Goal: Information Seeking & Learning: Stay updated

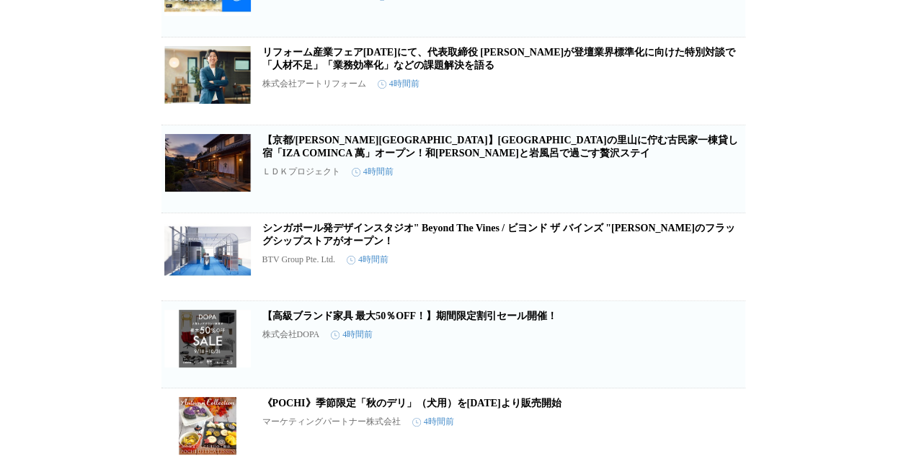
scroll to position [1811, 0]
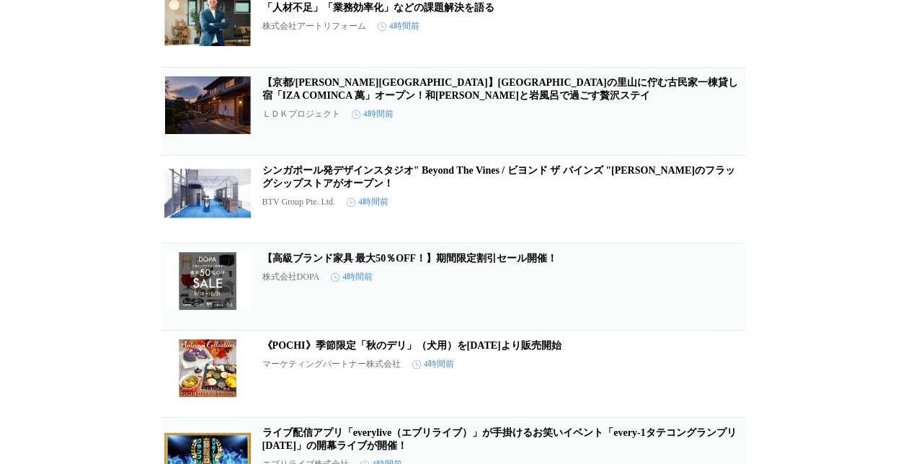
click at [446, 101] on link "【京都/[PERSON_NAME][GEOGRAPHIC_DATA]】[GEOGRAPHIC_DATA]の里山に佇む古民家一棟貸し宿「IZA COMINCA …" at bounding box center [500, 89] width 476 height 24
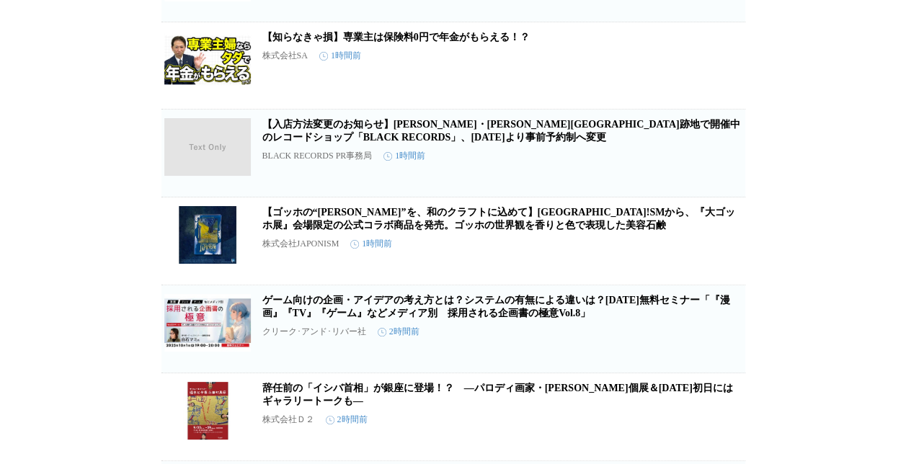
scroll to position [0, 0]
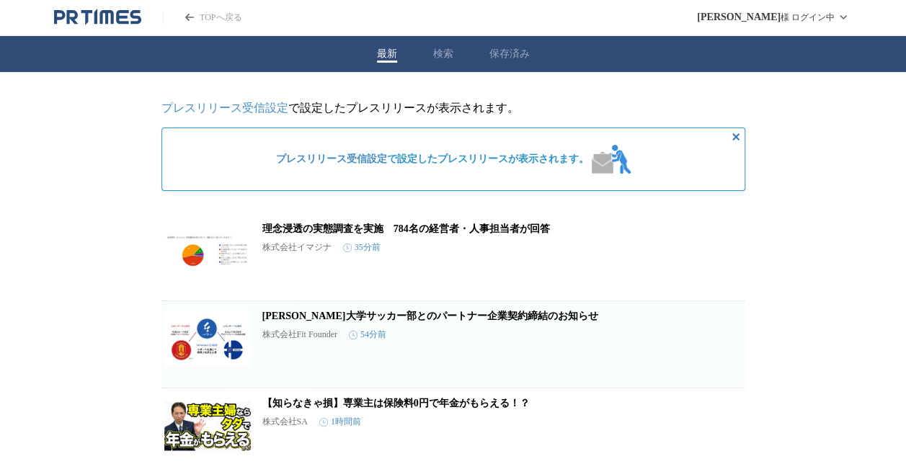
click at [437, 53] on div "最新 検索 保存済み" at bounding box center [453, 54] width 906 height 36
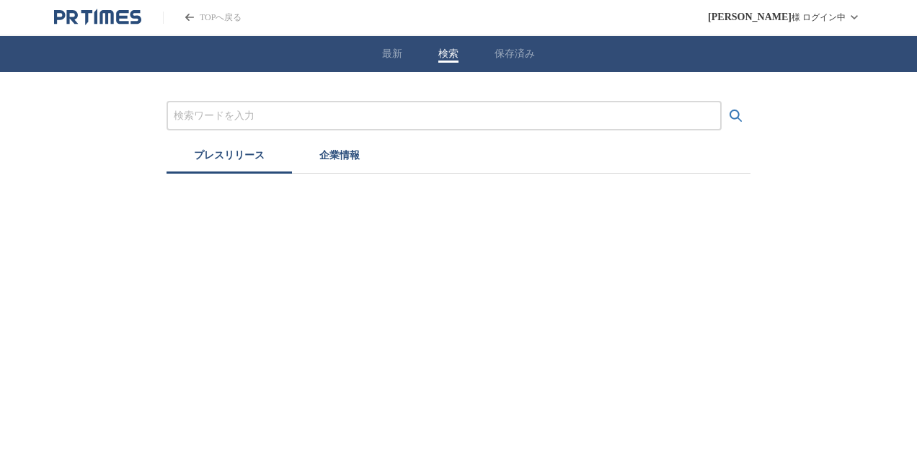
click at [221, 113] on input "プレスリリースおよび企業を検索する" at bounding box center [444, 116] width 540 height 16
click at [739, 107] on icon "検索する" at bounding box center [735, 115] width 17 height 17
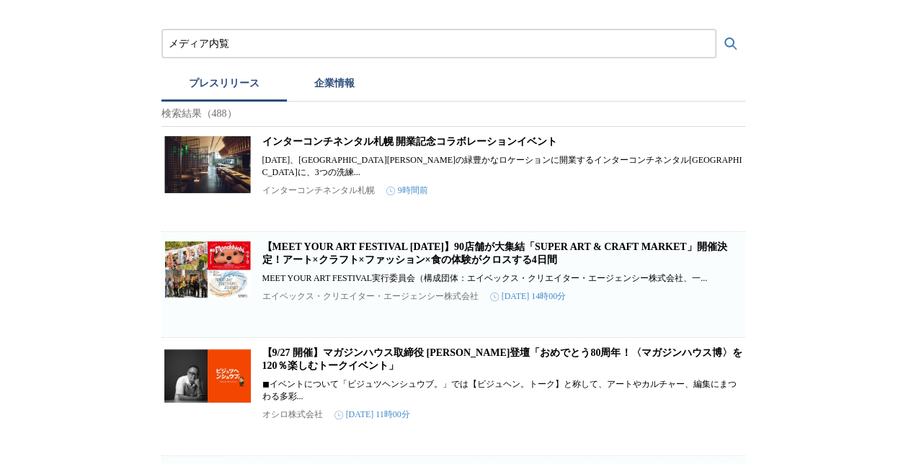
scroll to position [144, 0]
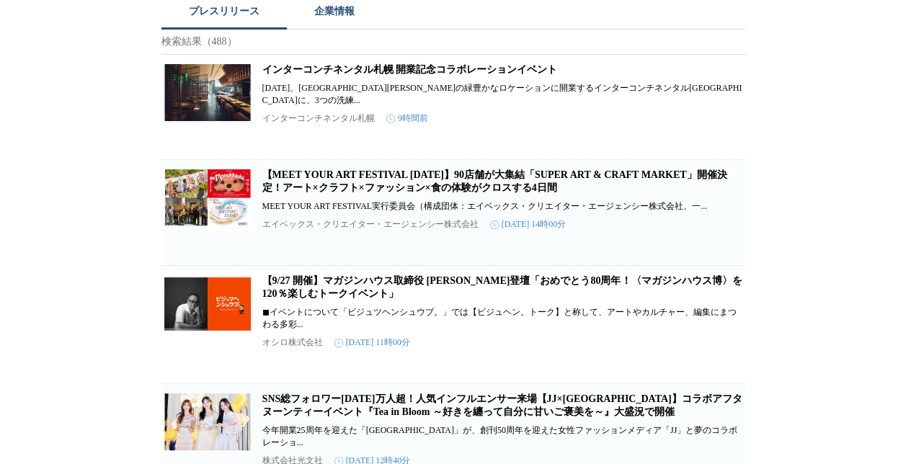
click at [419, 73] on link "インターコンチネンタル札幌 開業記念コラボレーションイベント" at bounding box center [409, 69] width 295 height 11
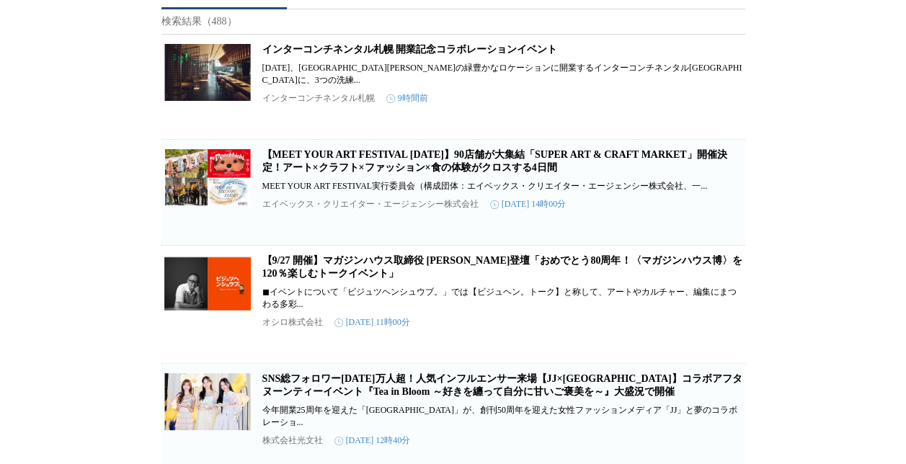
scroll to position [0, 0]
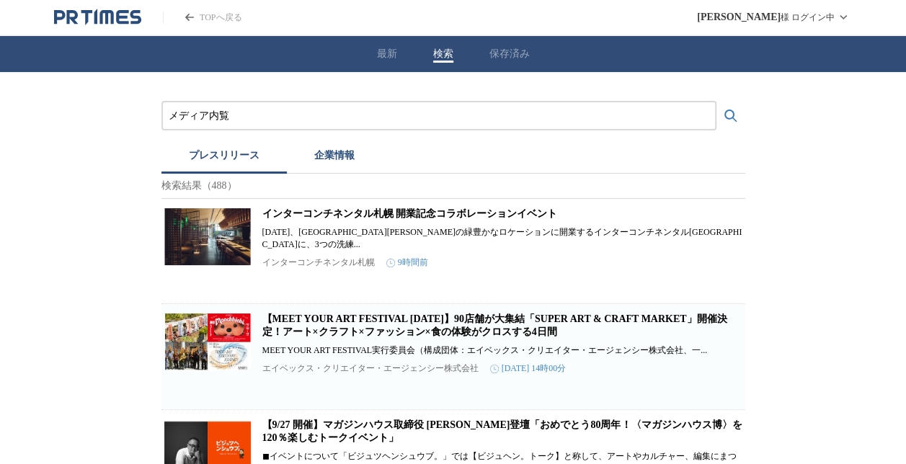
click at [267, 115] on input "メディア内覧" at bounding box center [439, 116] width 540 height 16
type input "メ"
click at [303, 116] on input "プレスリリースおよび企業を検索する" at bounding box center [439, 116] width 540 height 16
click at [728, 113] on icon "検索する" at bounding box center [730, 115] width 17 height 17
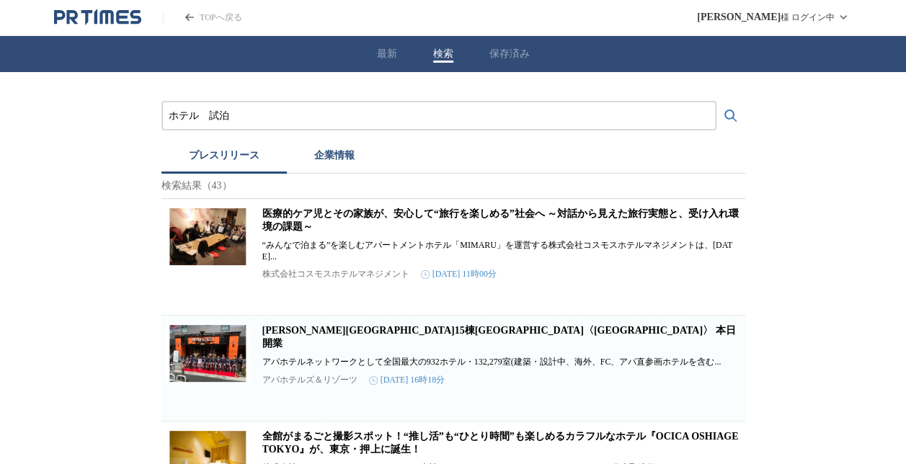
click at [244, 120] on input "ホテル　試泊" at bounding box center [439, 116] width 540 height 16
type input "ホ"
click at [244, 120] on input "プレスリリースおよび企業を検索する" at bounding box center [439, 116] width 540 height 16
type input "プレス"
click at [732, 113] on icon "検索する" at bounding box center [730, 116] width 12 height 12
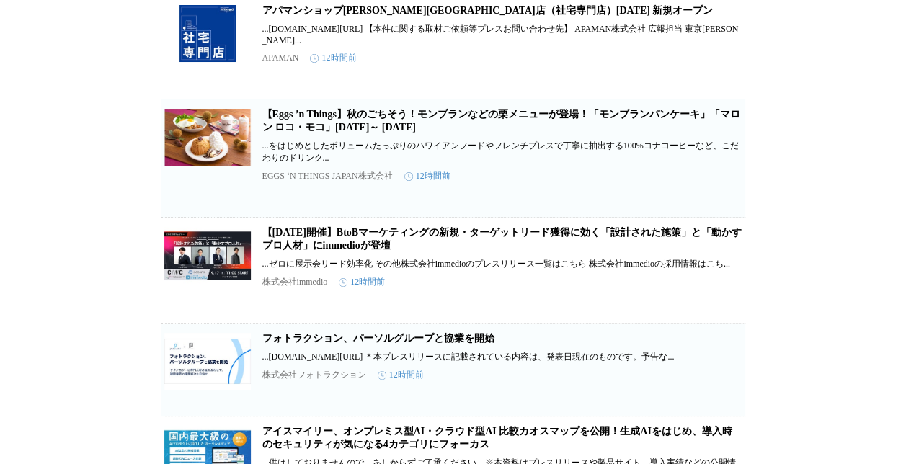
scroll to position [2168, 0]
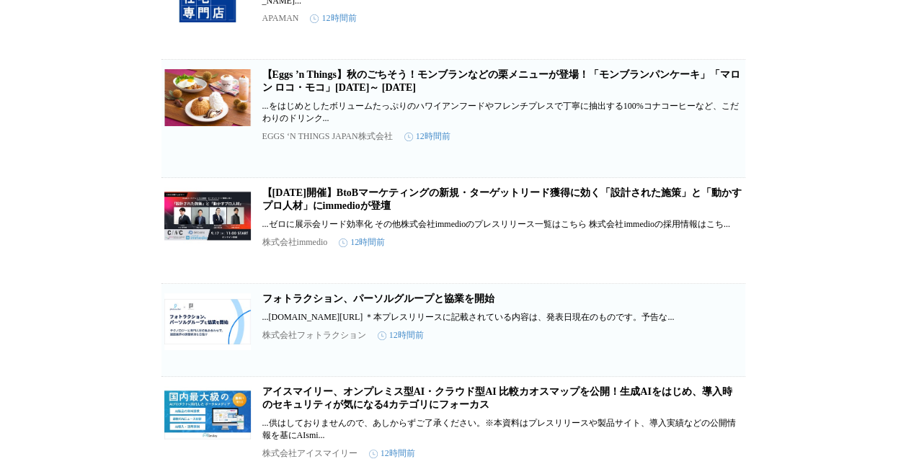
click at [468, 93] on link "【Eggs ’n Things】秋のごちそう！モンブランなどの栗メニューが登場！「モンブランパンケーキ」「マロン ロコ・モコ」[DATE]～ [DATE]" at bounding box center [501, 81] width 478 height 24
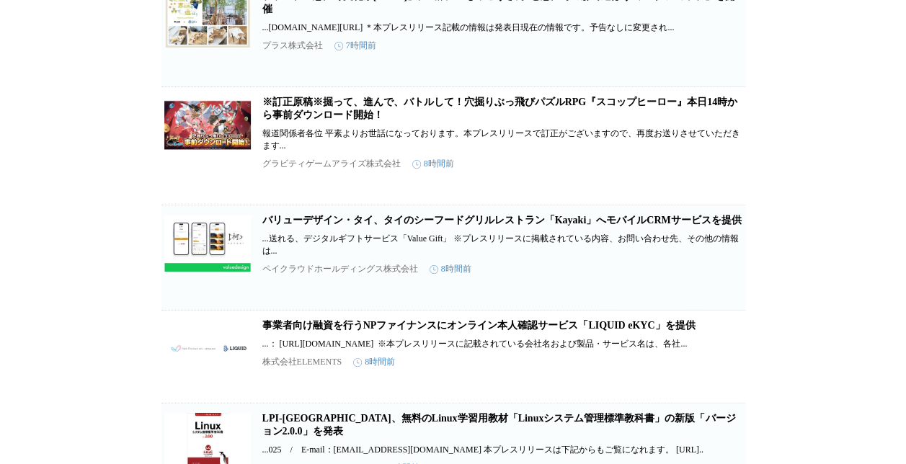
scroll to position [0, 0]
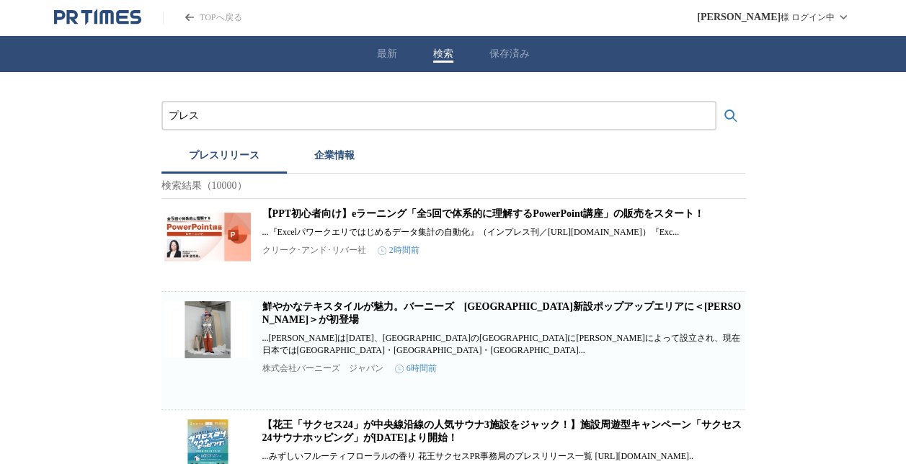
click at [101, 22] on icon "PR TIMESのトップページはこちら" at bounding box center [106, 17] width 14 height 14
